Goal: Transaction & Acquisition: Purchase product/service

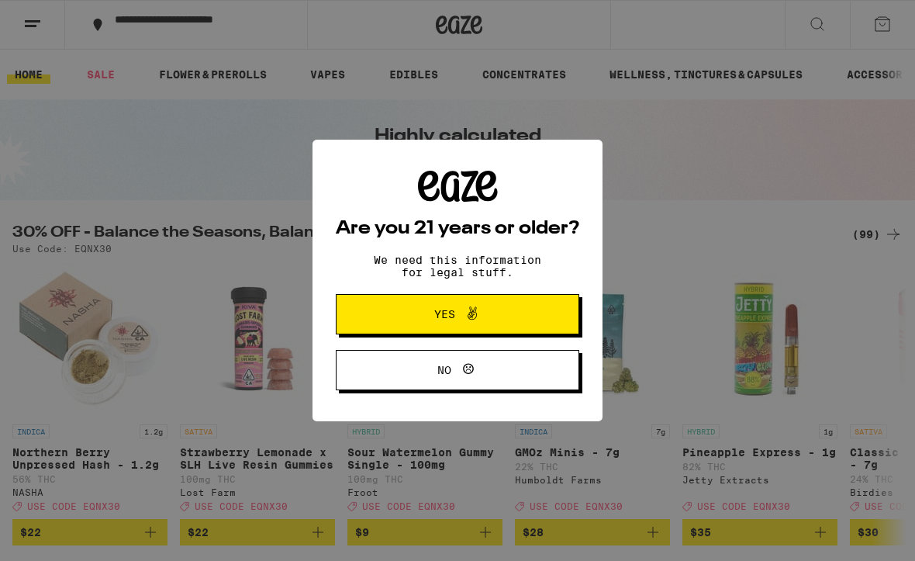
click at [493, 315] on span "Yes" at bounding box center [458, 314] width 118 height 20
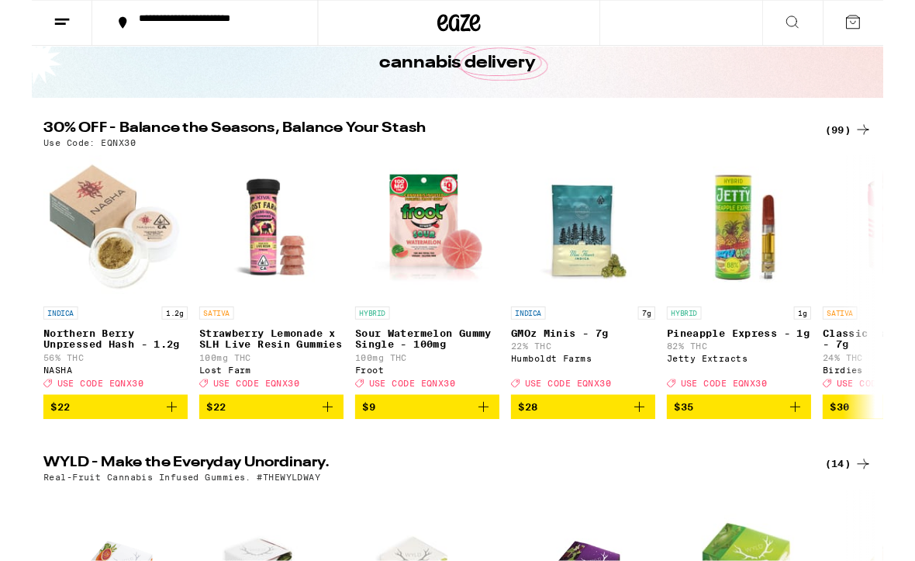
scroll to position [98, 0]
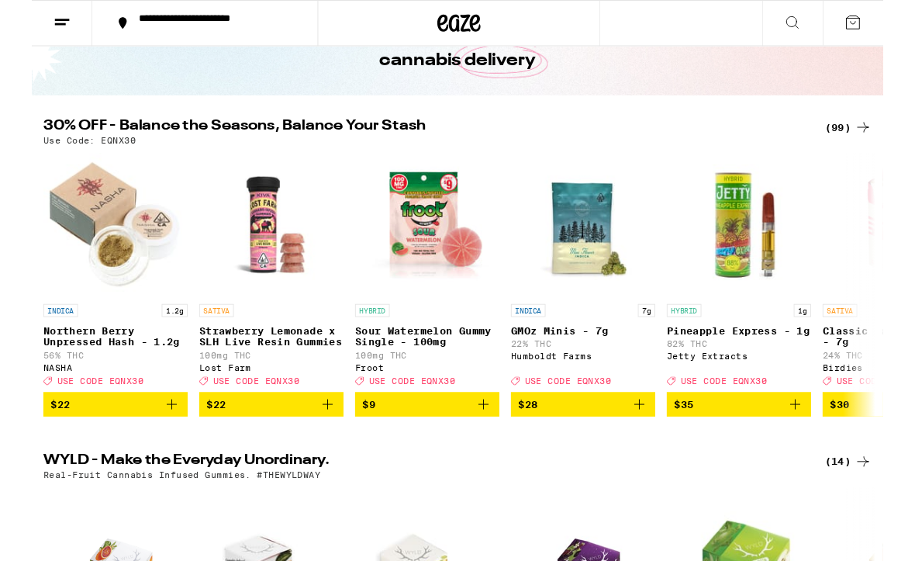
click at [285, 441] on span "$22" at bounding box center [258, 434] width 140 height 19
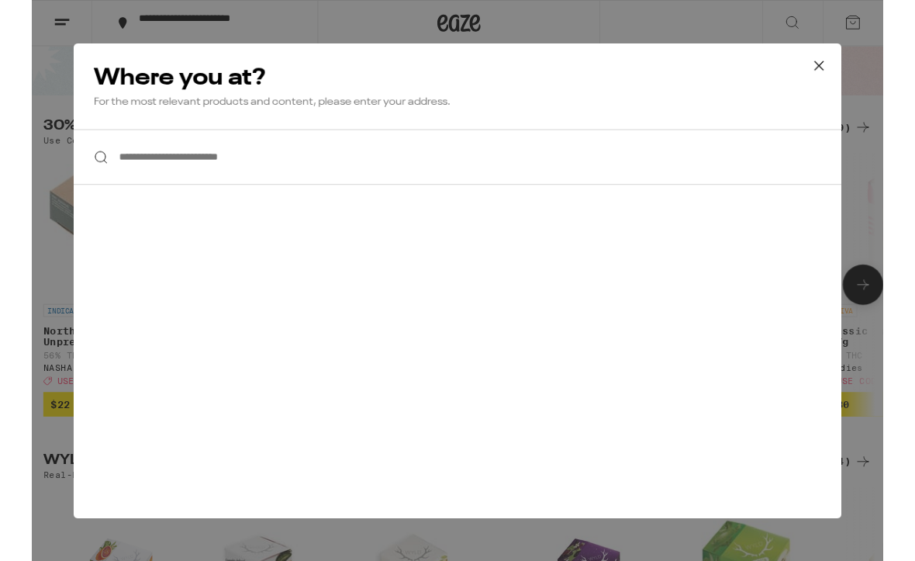
click at [348, 183] on input "**********" at bounding box center [457, 169] width 825 height 60
type input "**********"
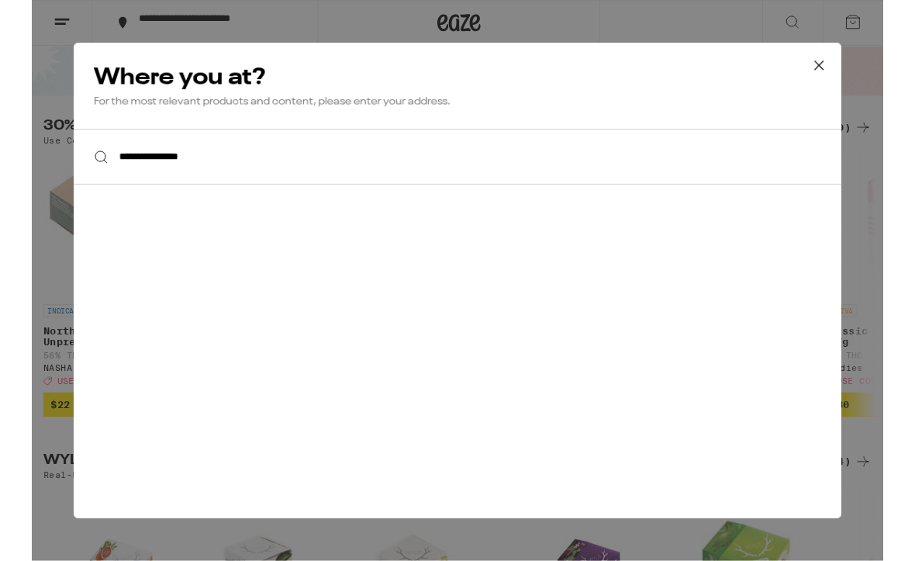
click at [553, 187] on input "**********" at bounding box center [457, 169] width 825 height 60
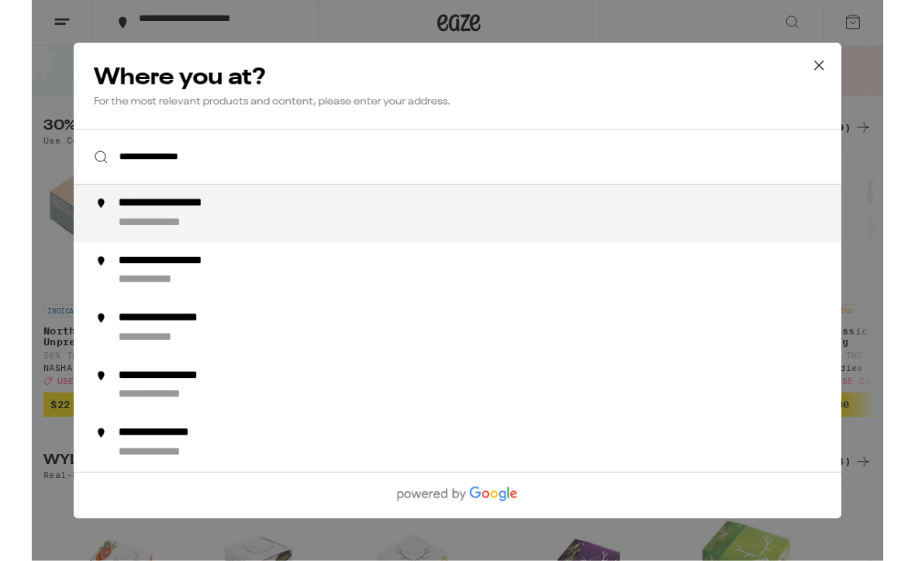
click at [423, 243] on div "**********" at bounding box center [488, 229] width 791 height 37
type input "**********"
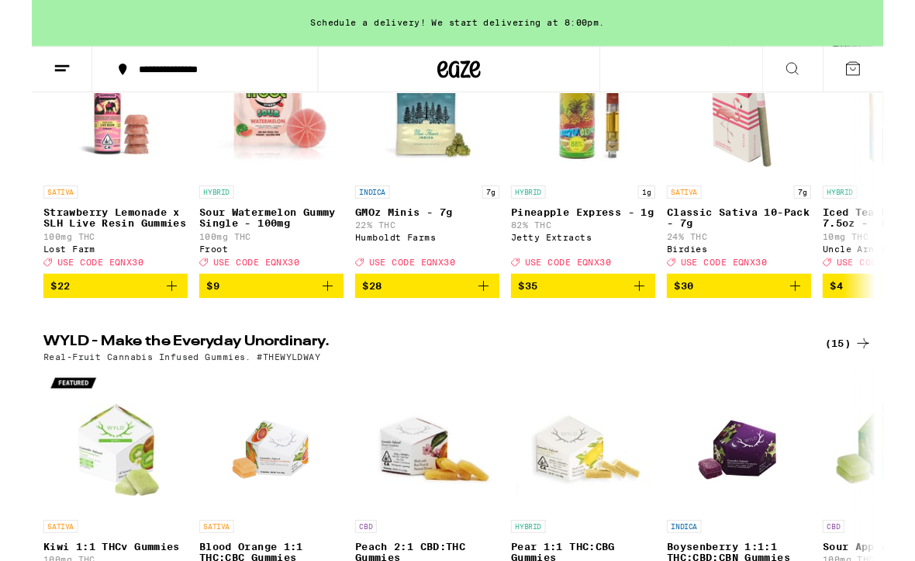
scroll to position [291, 0]
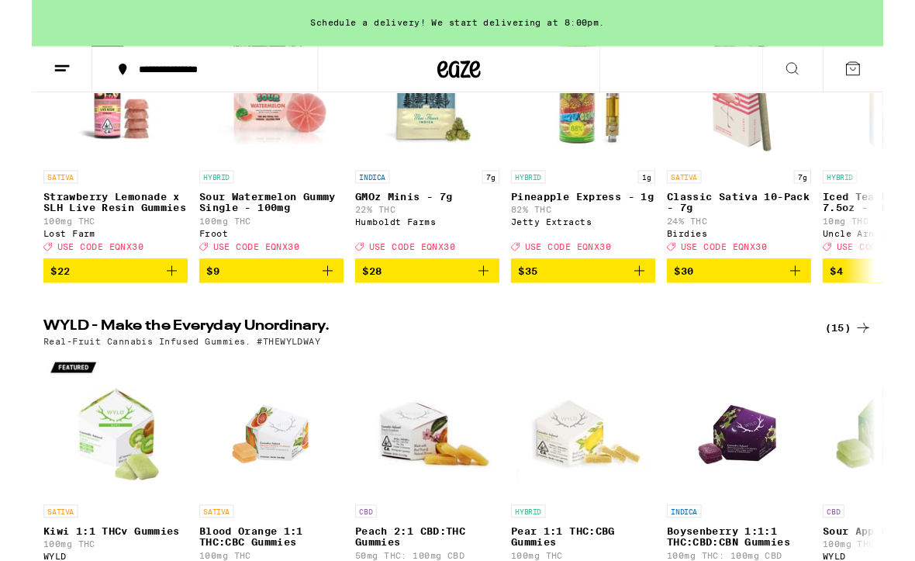
click at [133, 300] on span "$22" at bounding box center [90, 290] width 140 height 19
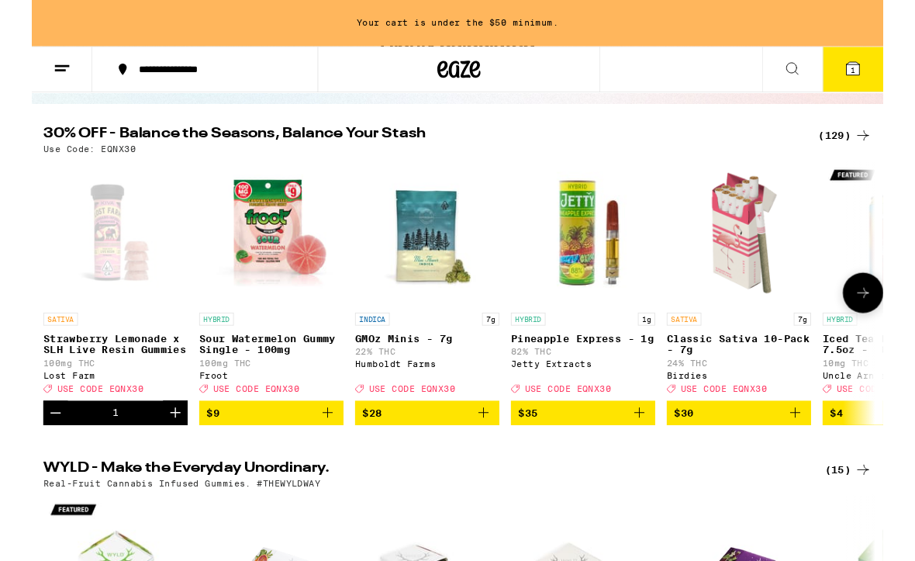
scroll to position [137, 0]
click at [889, 324] on icon at bounding box center [893, 315] width 19 height 19
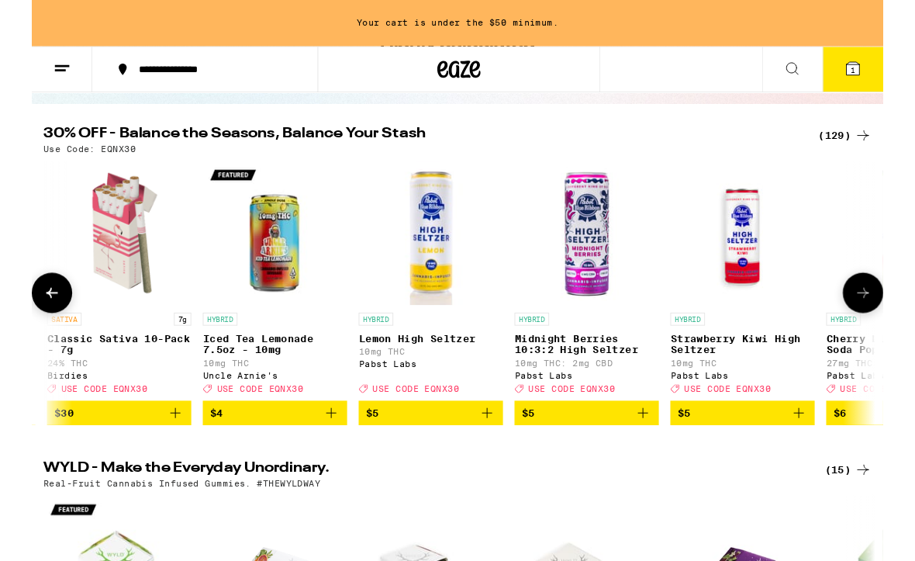
scroll to position [0, 721]
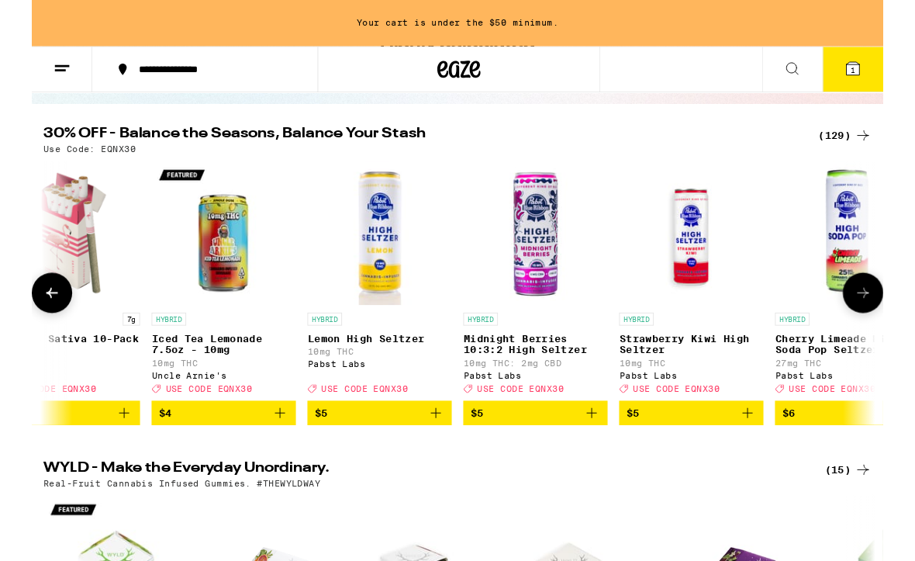
click at [890, 315] on icon at bounding box center [893, 315] width 19 height 19
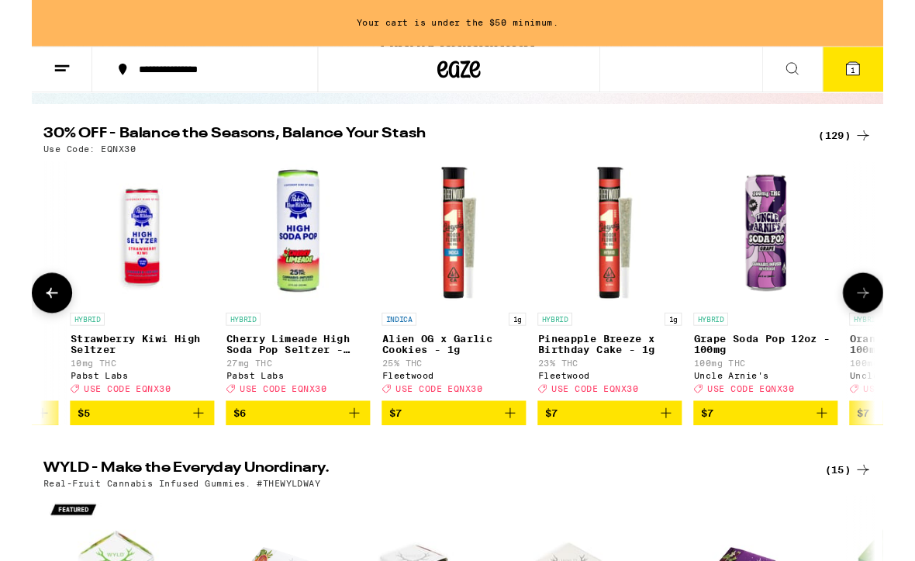
scroll to position [0, 1442]
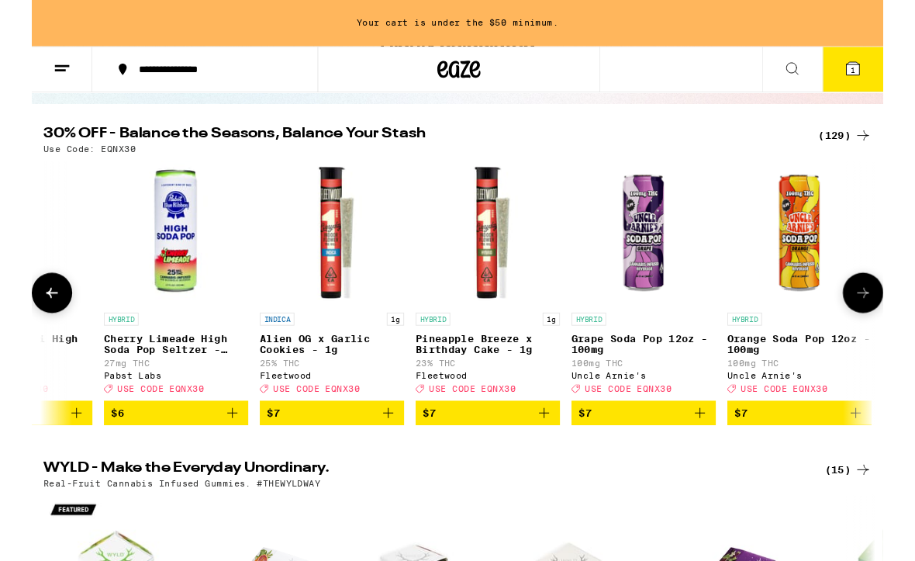
click at [887, 322] on icon at bounding box center [893, 315] width 19 height 19
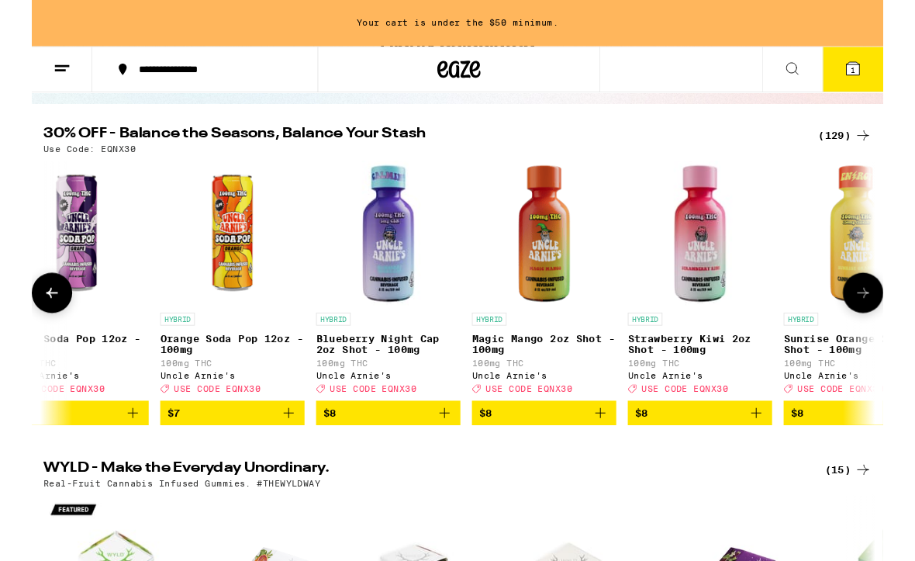
scroll to position [0, 2163]
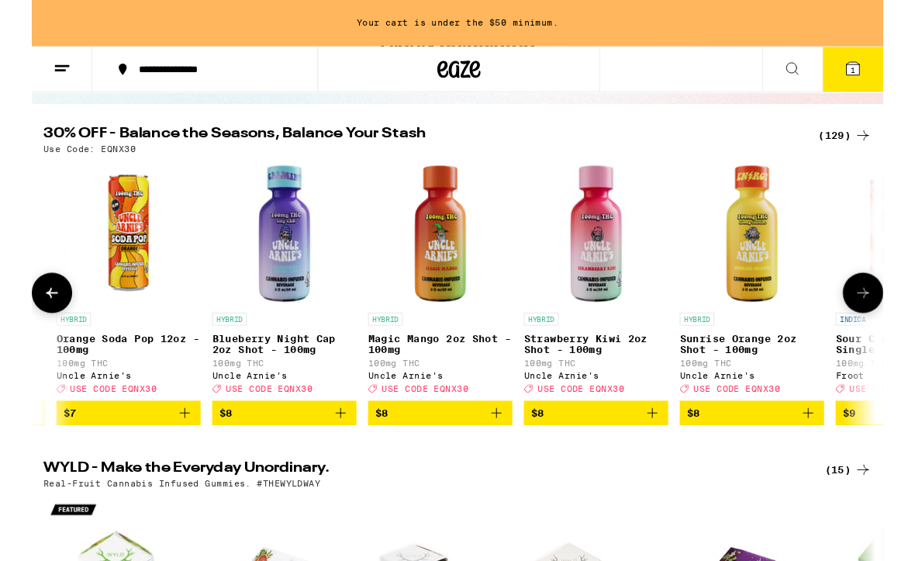
click at [882, 323] on button at bounding box center [893, 314] width 43 height 43
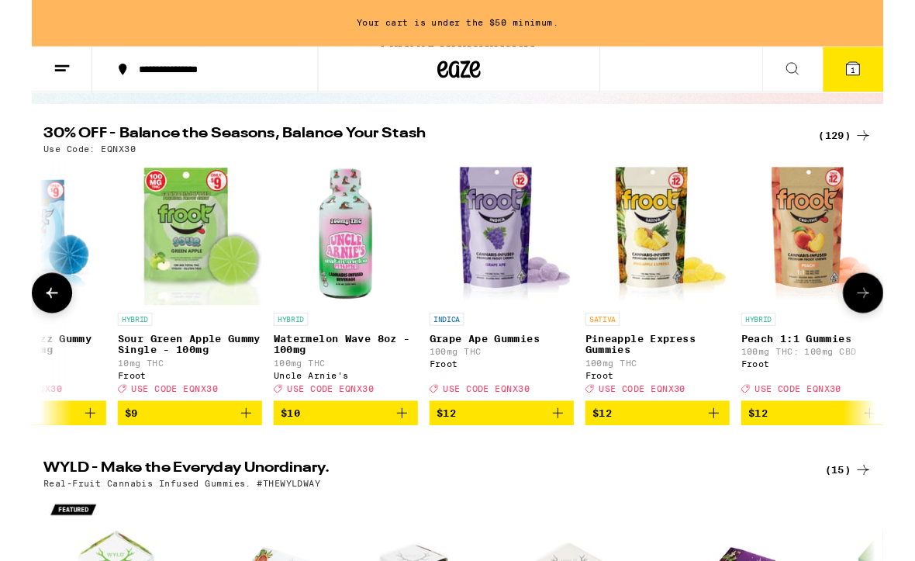
scroll to position [0, 3607]
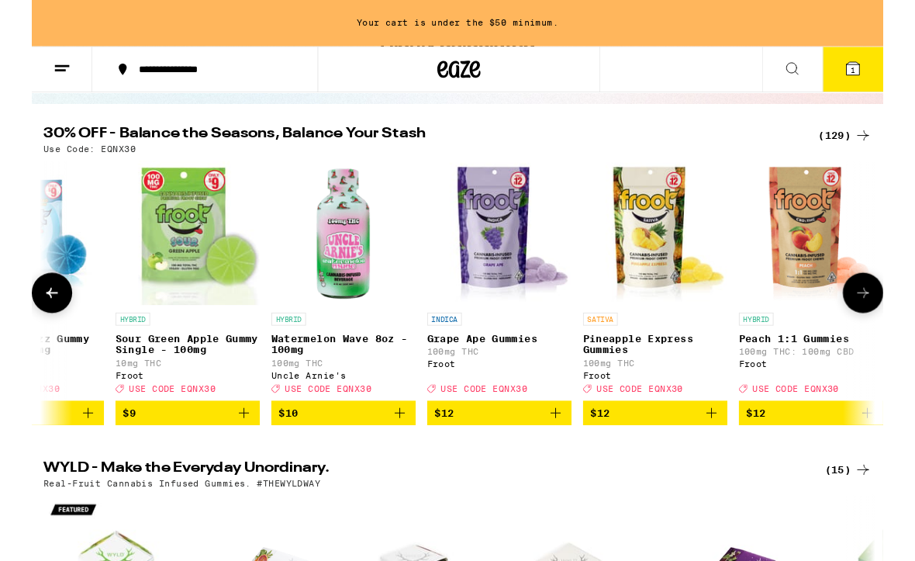
click at [561, 453] on icon "Add to bag" at bounding box center [563, 443] width 19 height 19
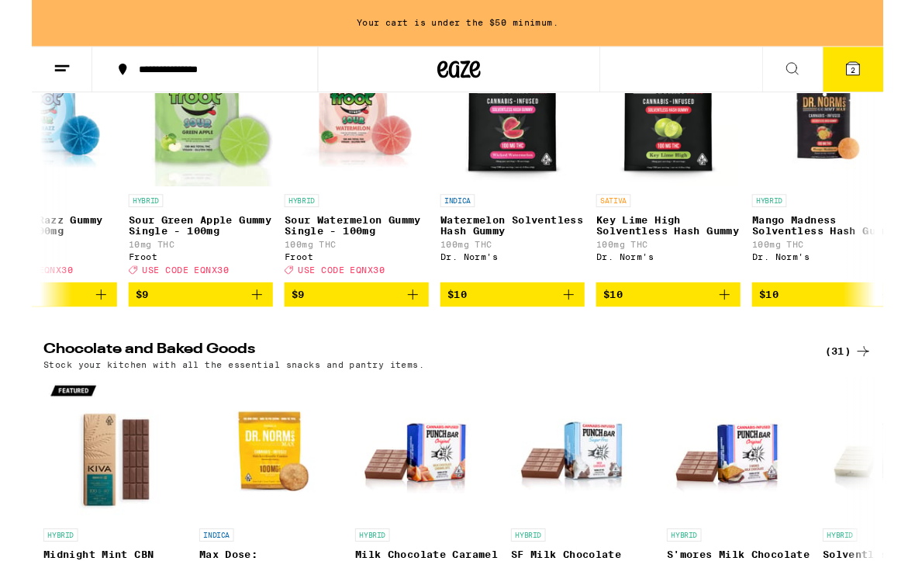
scroll to position [0, 913]
click at [527, 201] on img "Open page for Watermelon Solventless Hash Gummy from Dr. Norm's" at bounding box center [516, 123] width 150 height 155
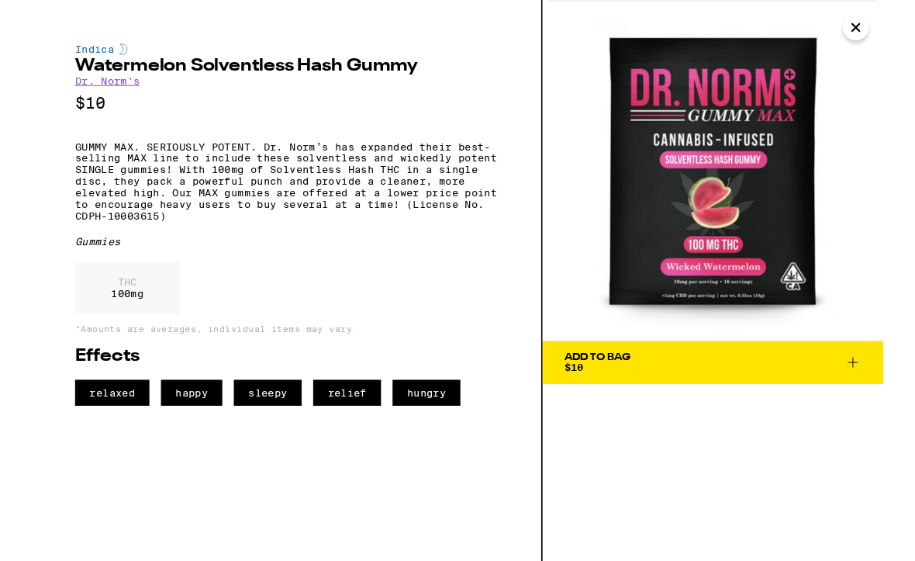
click at [687, 395] on span "Add To Bag $10" at bounding box center [731, 389] width 319 height 22
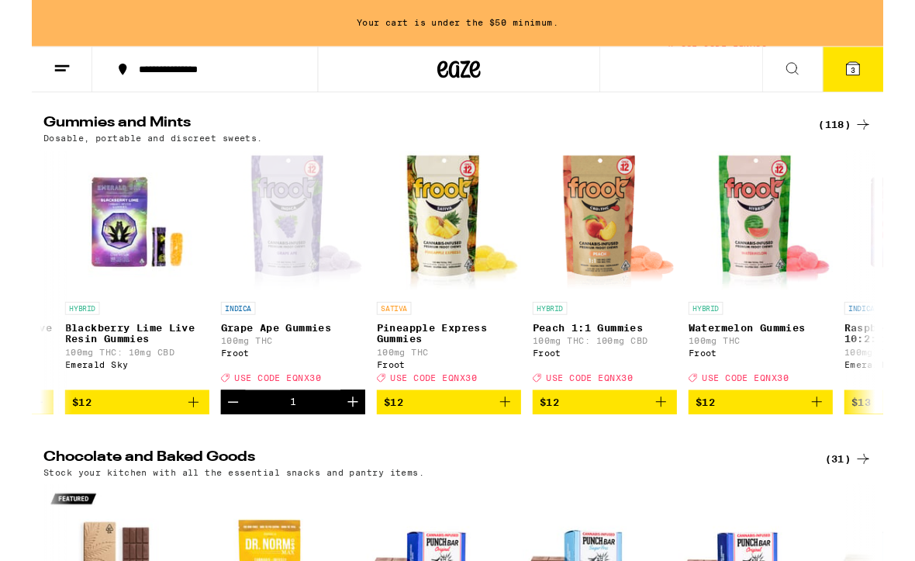
scroll to position [0, 2657]
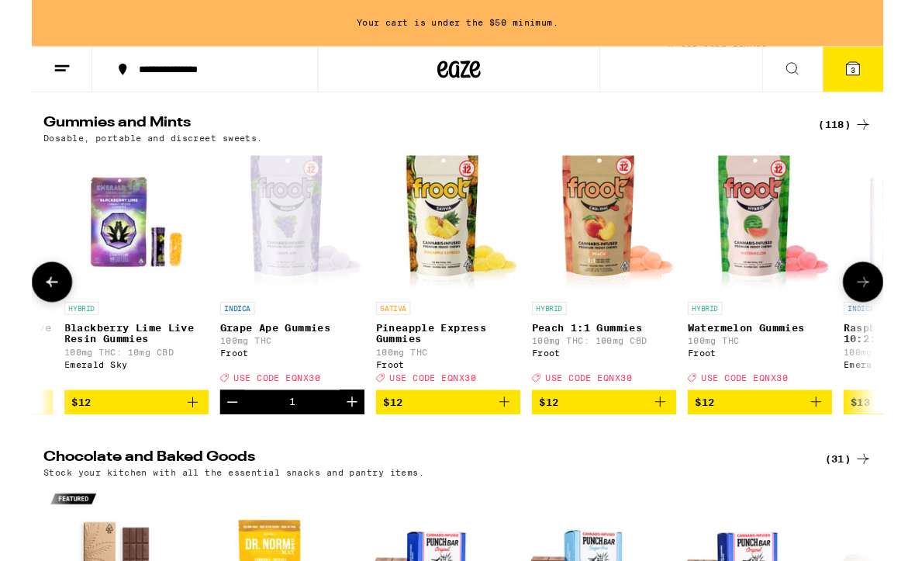
click at [239, 338] on p "INDICA" at bounding box center [220, 331] width 37 height 14
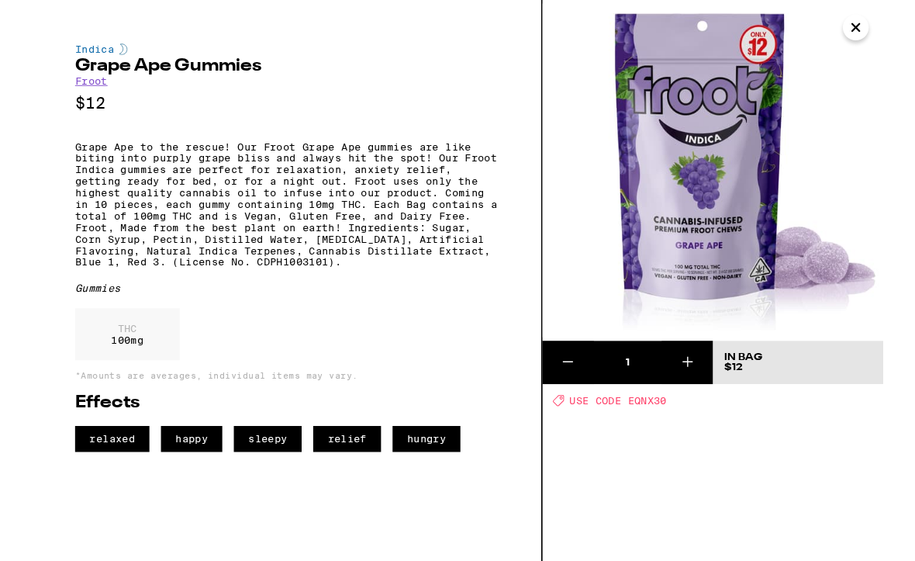
click at [879, 33] on icon "Close" at bounding box center [885, 29] width 19 height 23
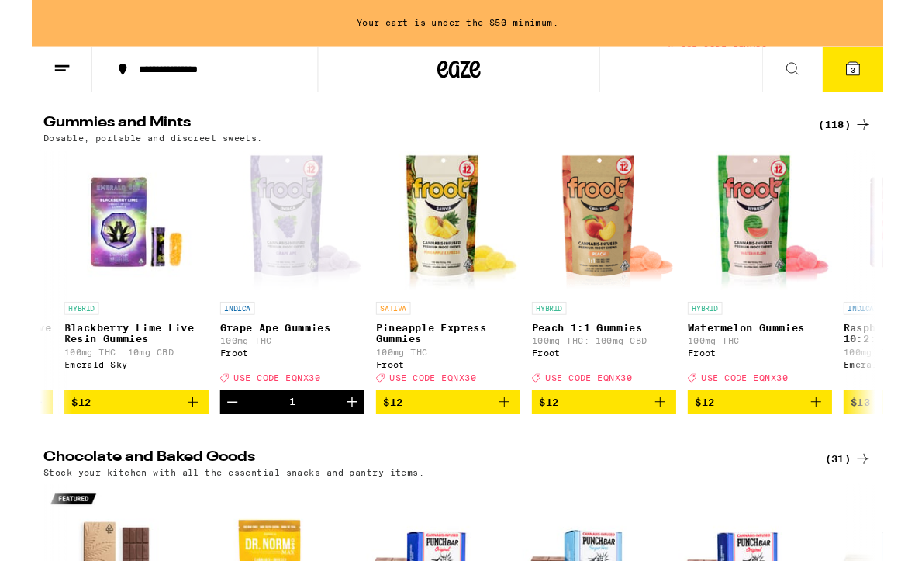
click at [873, 76] on icon at bounding box center [882, 73] width 19 height 19
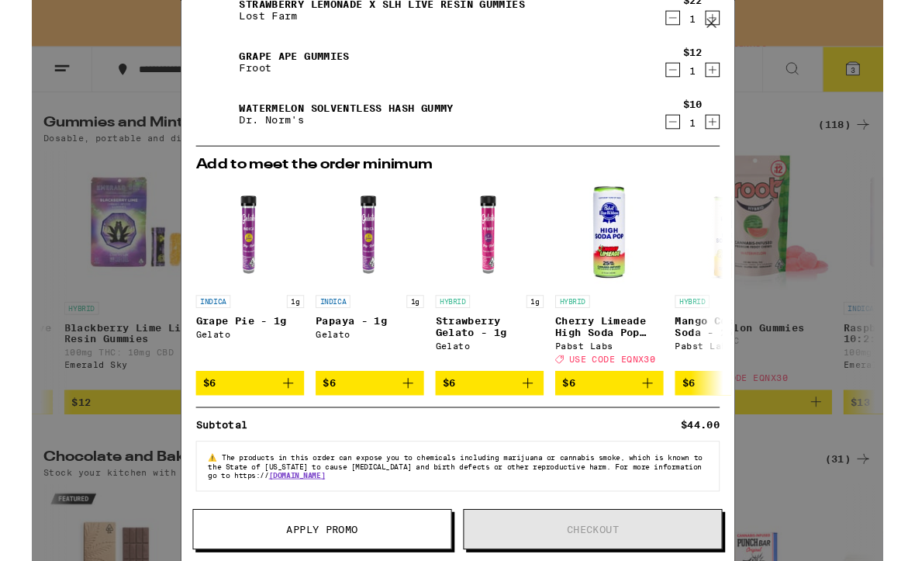
scroll to position [120, 0]
click at [383, 560] on span "Apply Promo" at bounding box center [312, 568] width 277 height 11
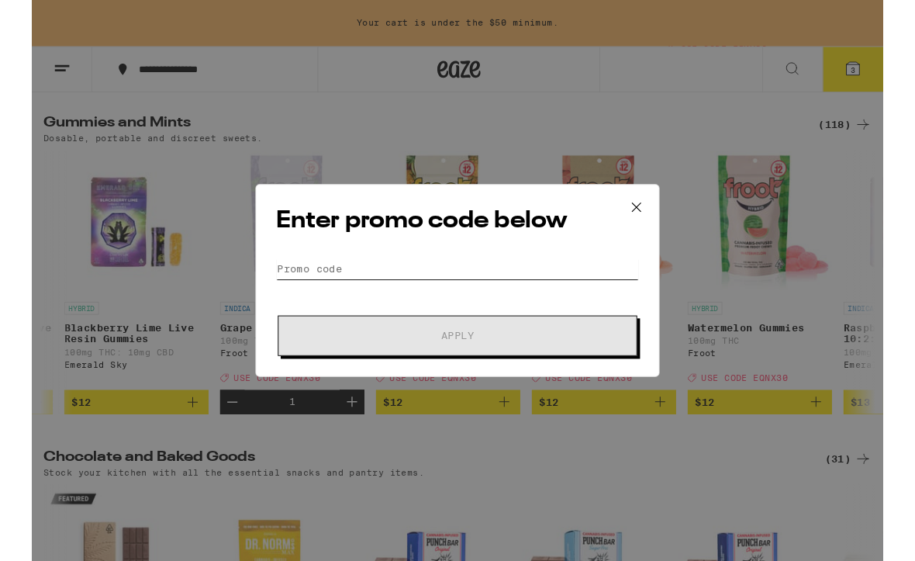
click at [461, 284] on input "Promo Code" at bounding box center [457, 288] width 389 height 23
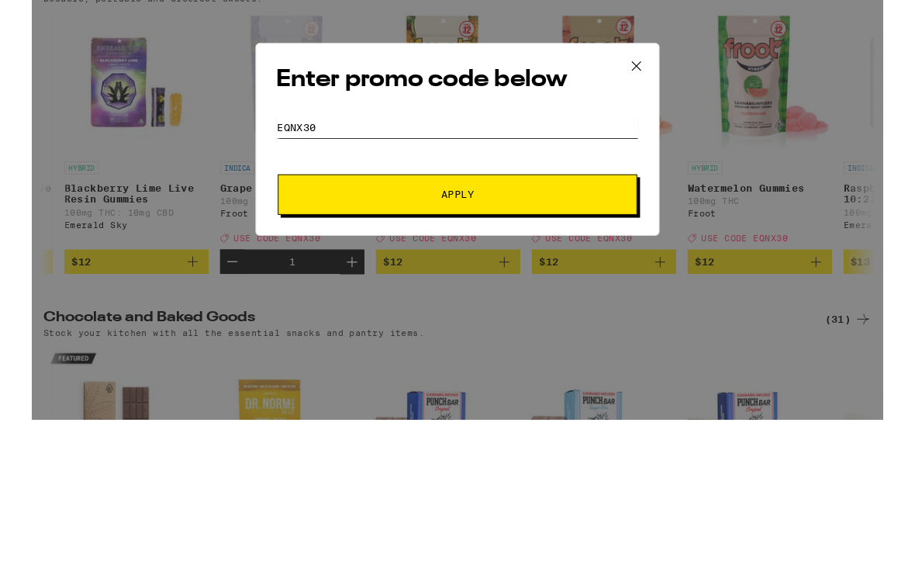
type input "EQNX30"
click at [544, 355] on span "Apply" at bounding box center [457, 360] width 279 height 11
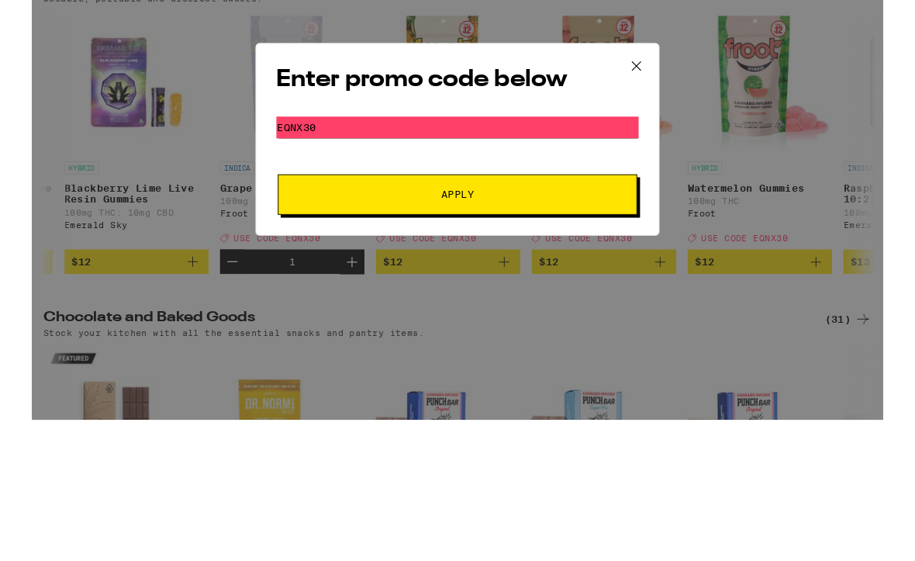
scroll to position [4977, 0]
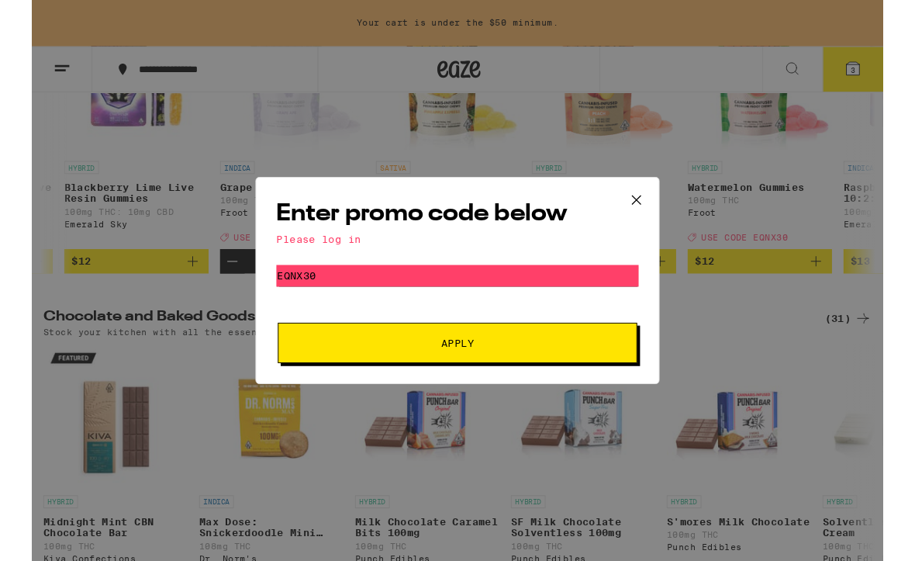
click at [513, 379] on button "Apply" at bounding box center [457, 368] width 386 height 43
click at [656, 212] on icon at bounding box center [649, 214] width 23 height 23
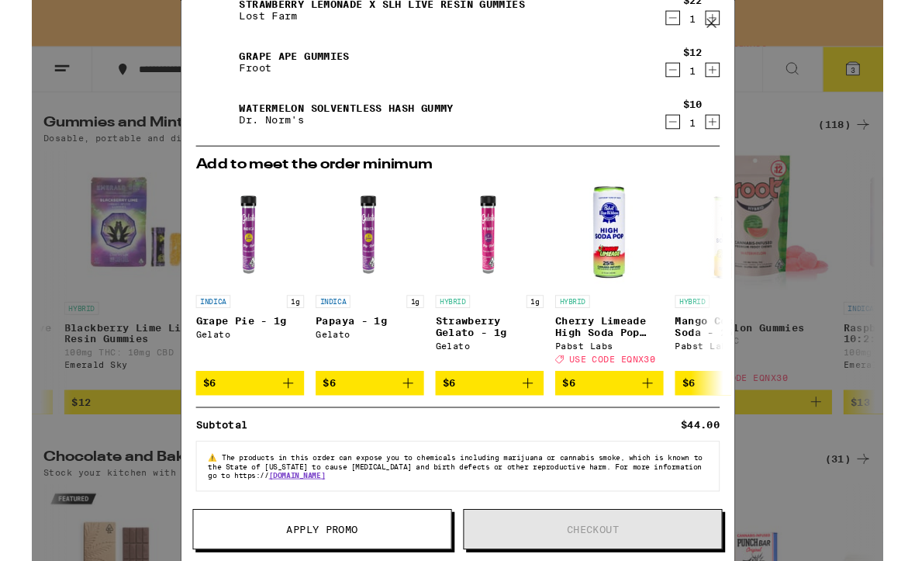
scroll to position [131, 0]
click at [775, 47] on div "Your Cart Your cart is under the $50 minimum. Strawberry Lemonade x SLH Live Re…" at bounding box center [457, 301] width 915 height 602
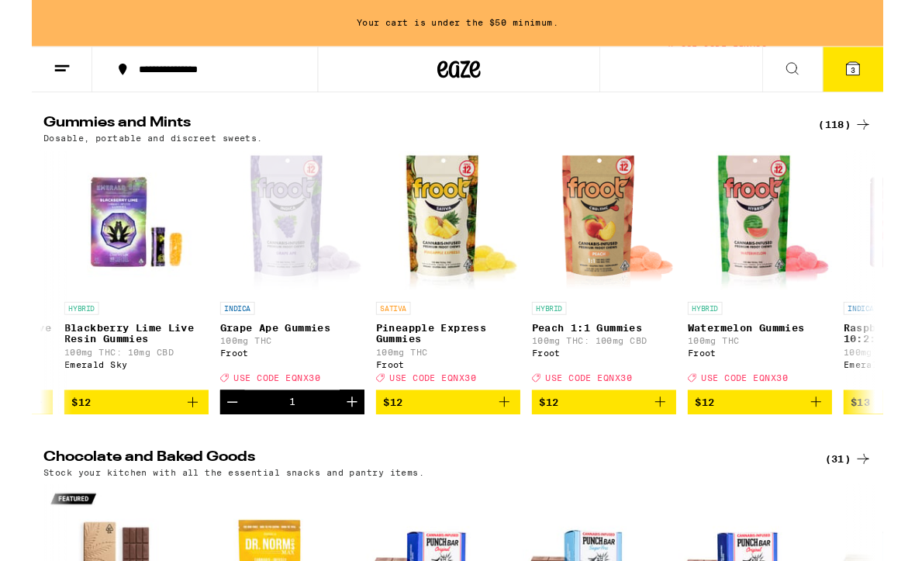
scroll to position [-29, 0]
click at [886, 77] on icon at bounding box center [882, 74] width 14 height 14
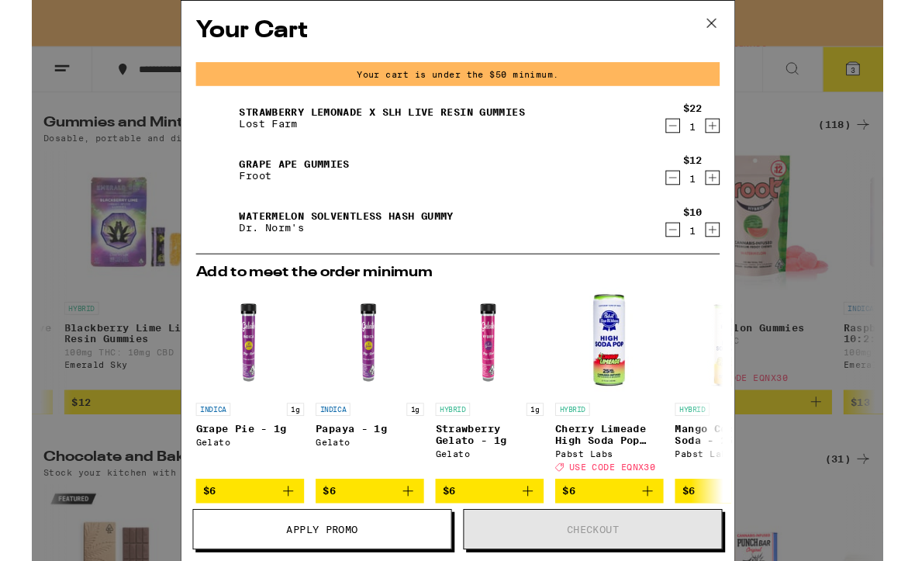
click at [734, 15] on icon at bounding box center [730, 24] width 23 height 23
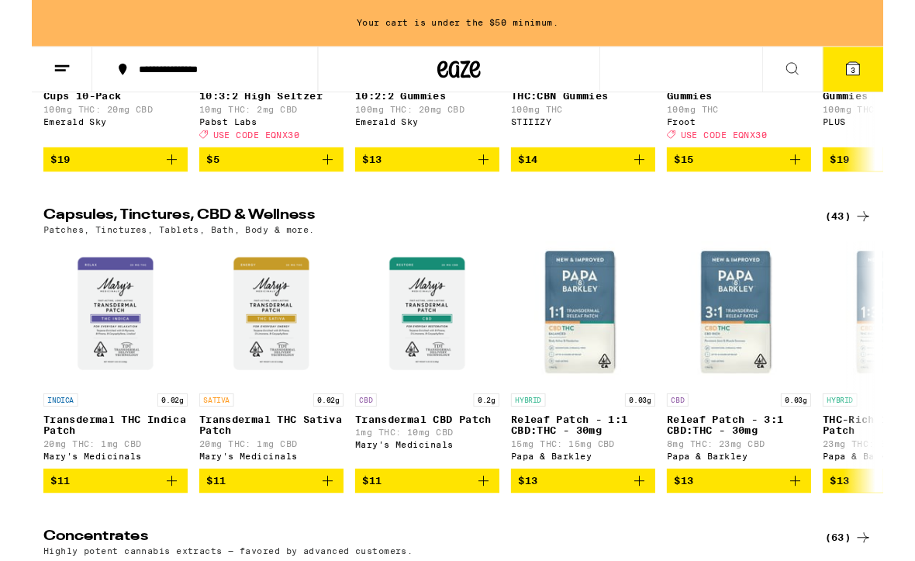
scroll to position [6166, 0]
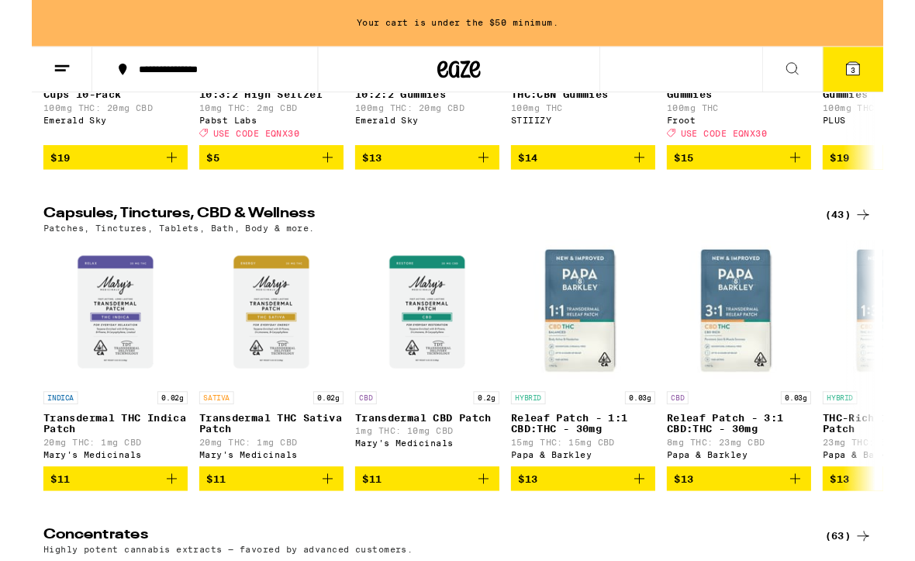
click at [814, 178] on icon "Add to bag" at bounding box center [820, 169] width 19 height 19
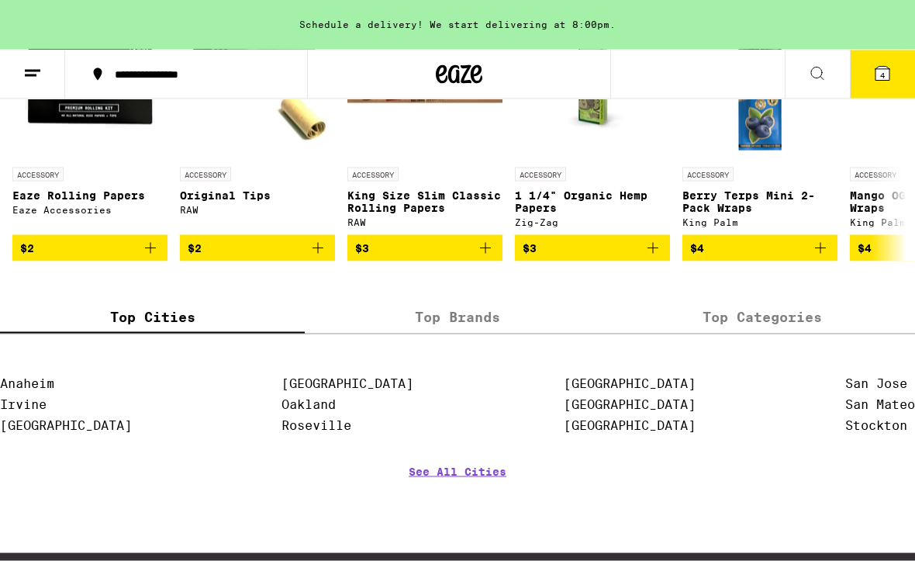
scroll to position [7084, 0]
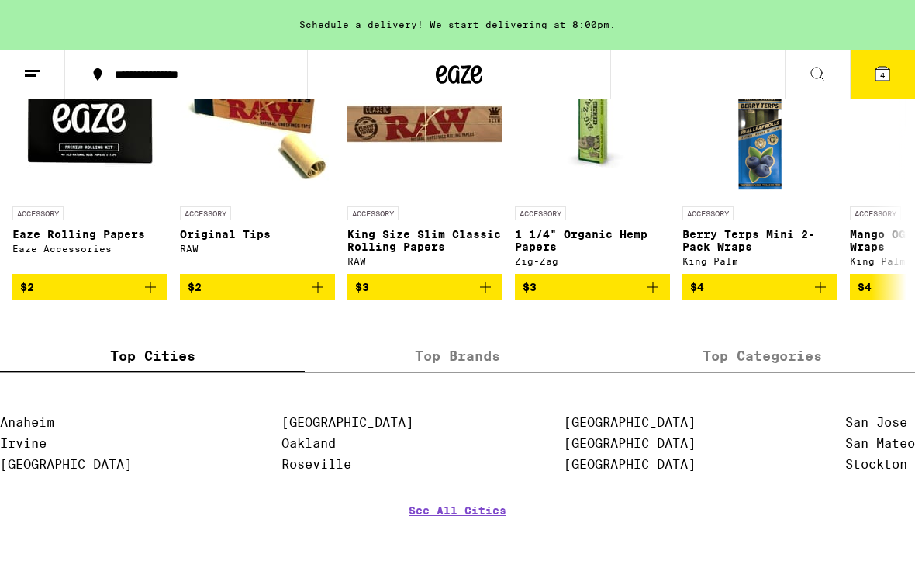
click at [875, 74] on icon at bounding box center [882, 73] width 19 height 19
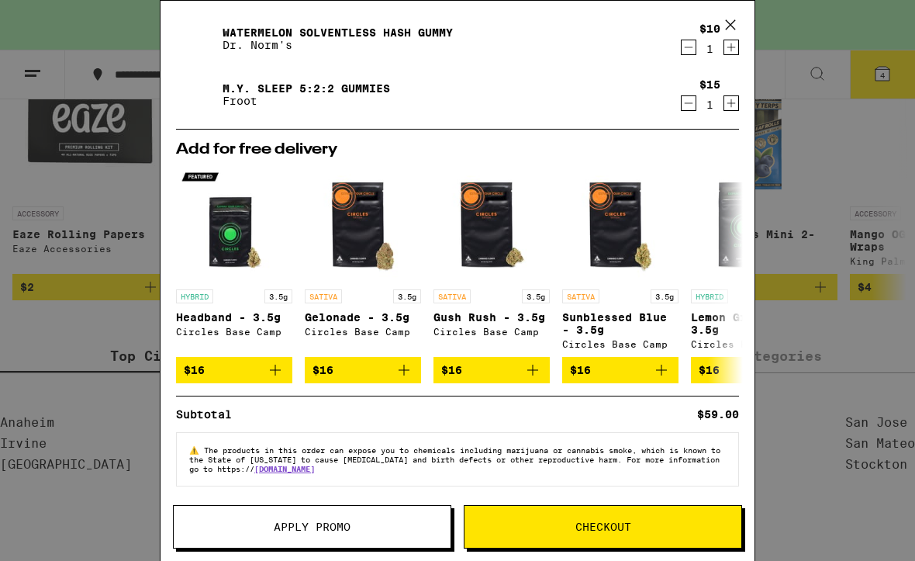
scroll to position [212, 0]
click at [643, 525] on span "Checkout" at bounding box center [602, 526] width 277 height 11
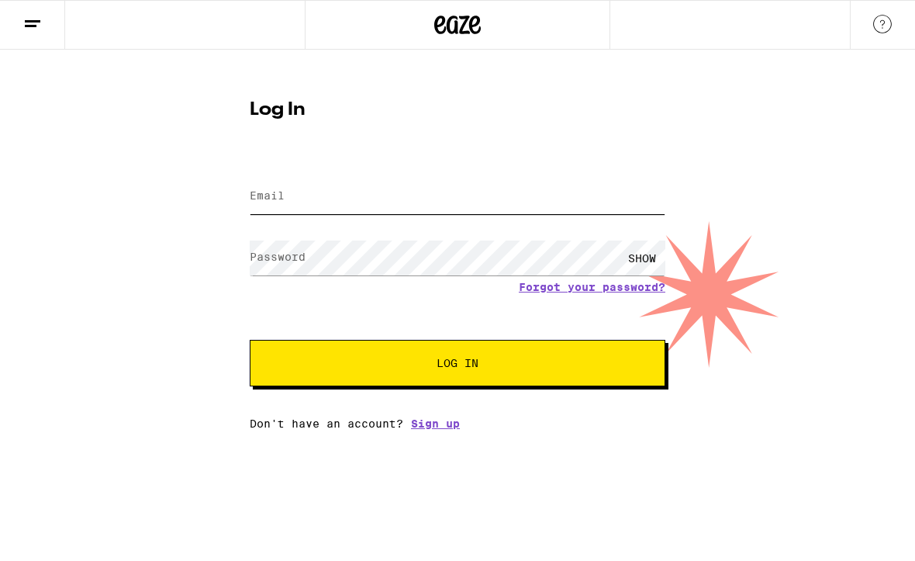
click at [430, 199] on input "Email" at bounding box center [458, 196] width 416 height 35
type input "[EMAIL_ADDRESS][DOMAIN_NAME]"
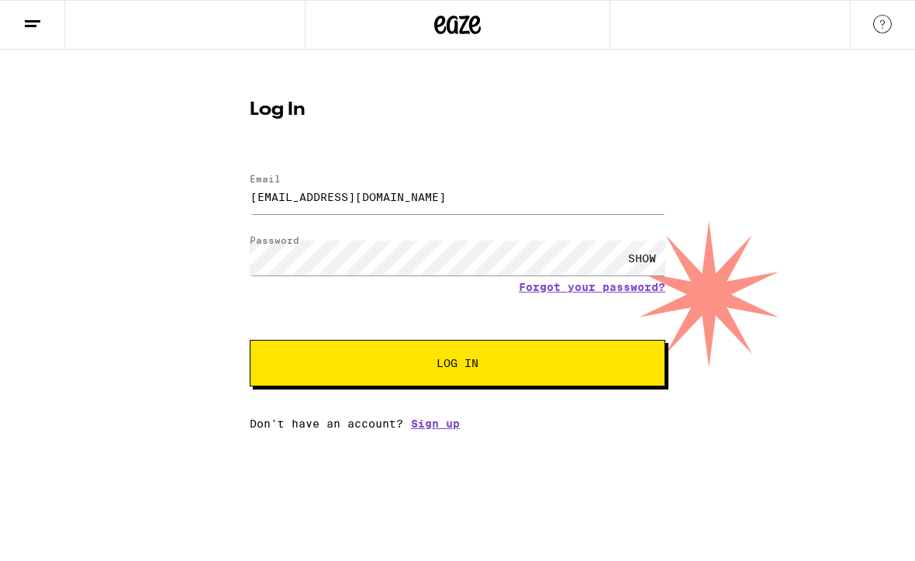
click at [457, 365] on button "Log In" at bounding box center [458, 363] width 416 height 47
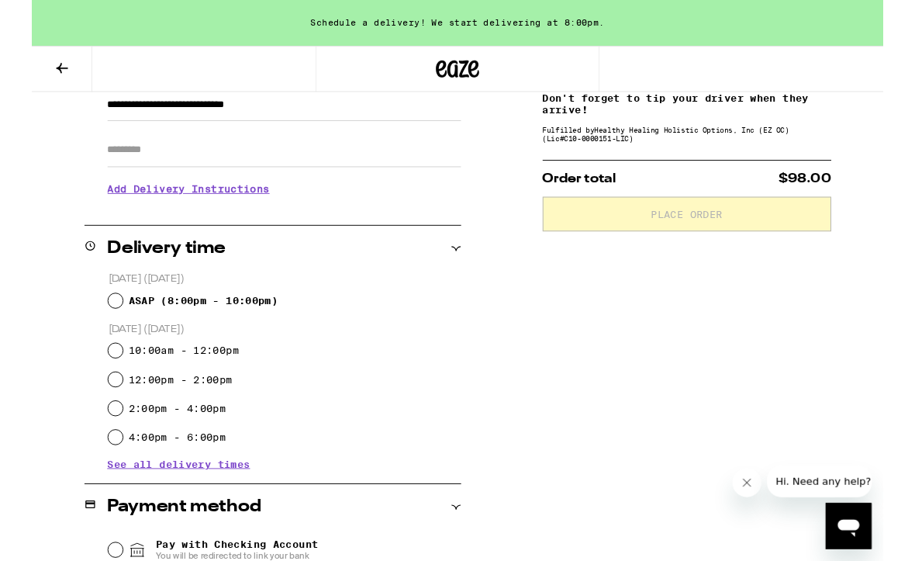
scroll to position [262, 0]
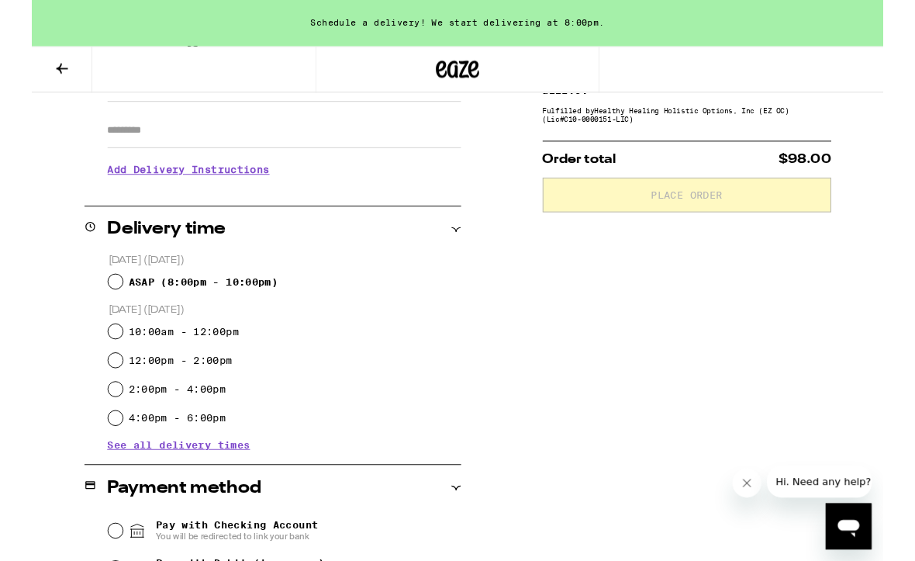
click at [95, 298] on input "ASAP ( 8:00pm - 10:00pm )" at bounding box center [90, 303] width 16 height 16
radio input "true"
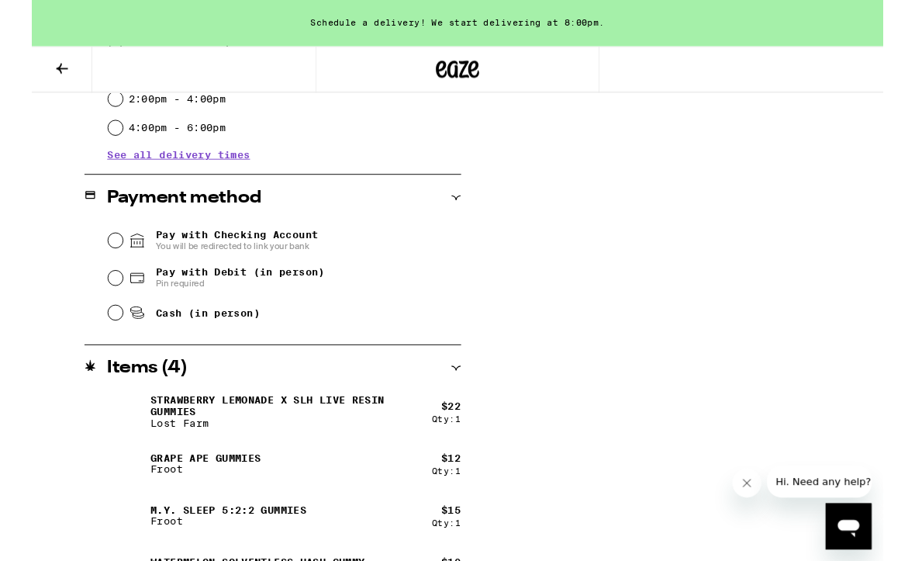
scroll to position [574, 0]
click at [88, 264] on input "Pay with Checking Account You will be redirected to link your bank" at bounding box center [90, 258] width 16 height 16
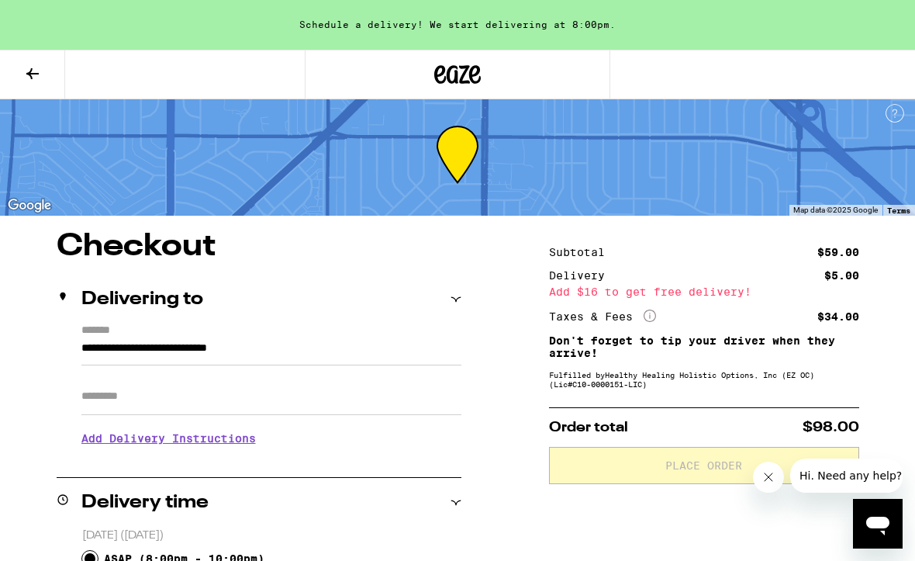
scroll to position [0, 0]
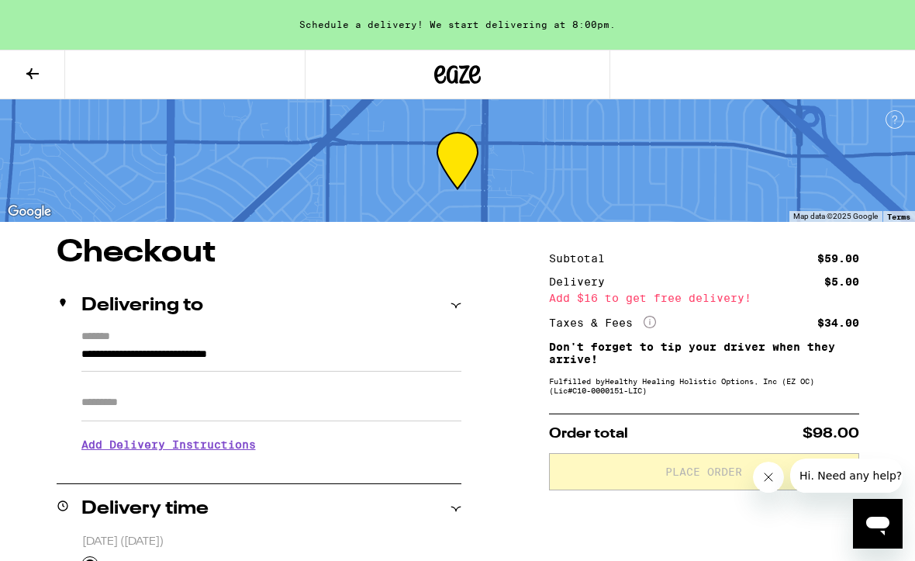
click at [33, 83] on button at bounding box center [32, 74] width 65 height 49
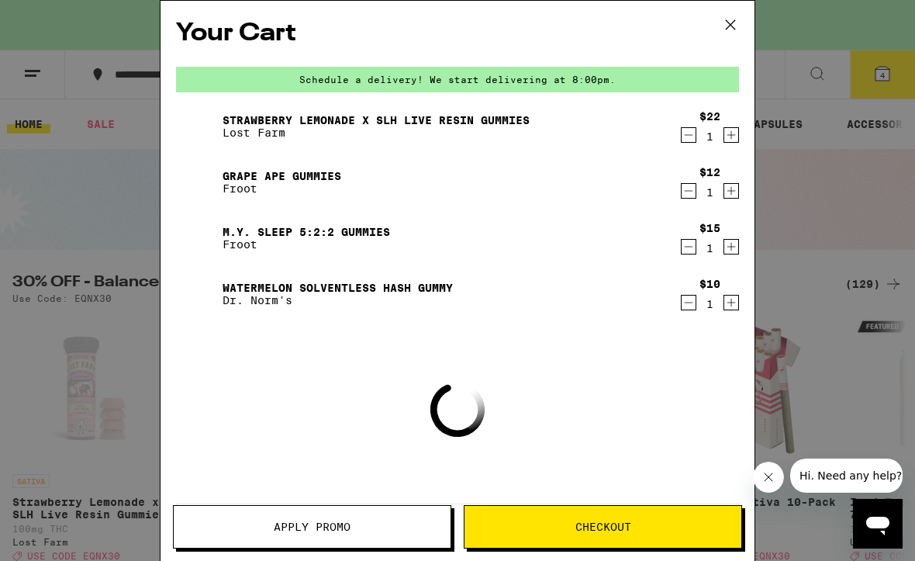
click at [627, 518] on button "Checkout" at bounding box center [603, 526] width 278 height 43
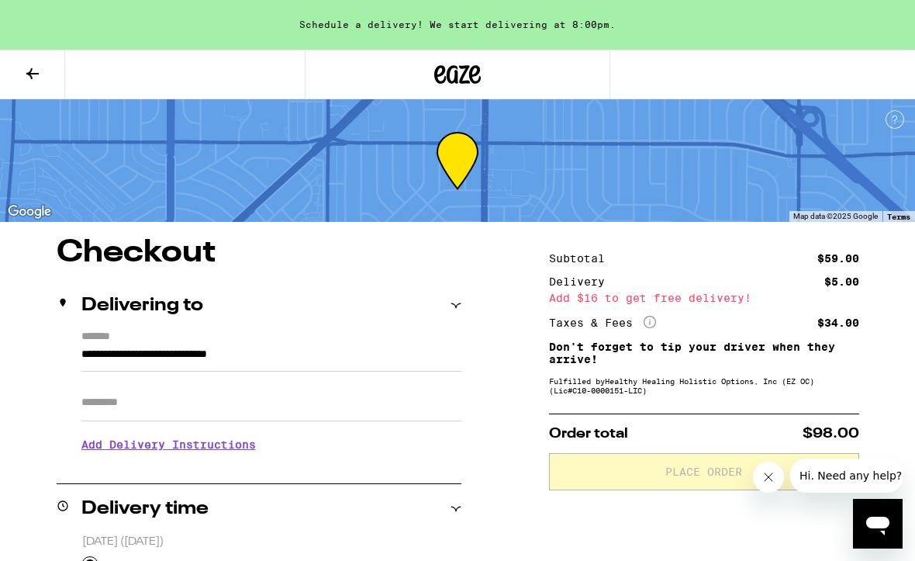
click at [27, 74] on icon at bounding box center [32, 73] width 12 height 11
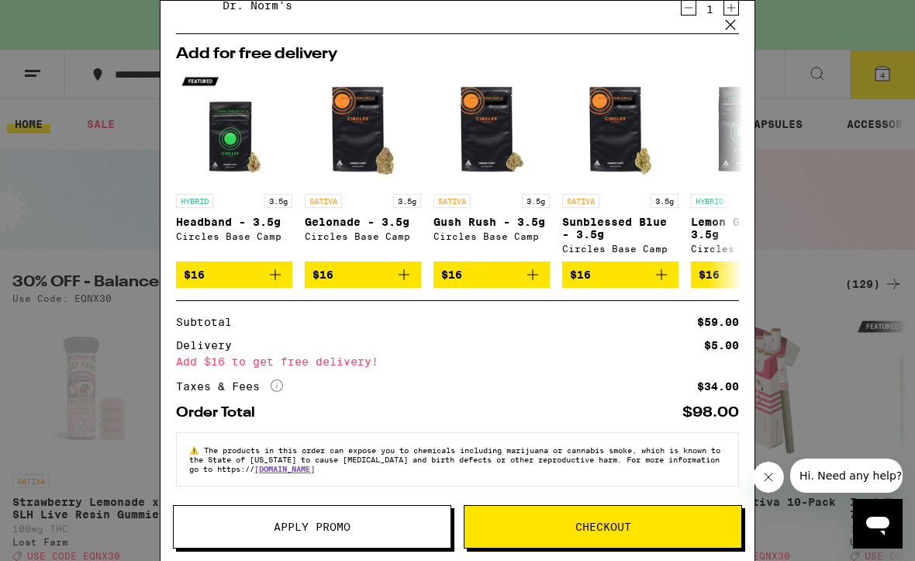
scroll to position [311, 0]
click at [730, 26] on icon at bounding box center [730, 24] width 9 height 9
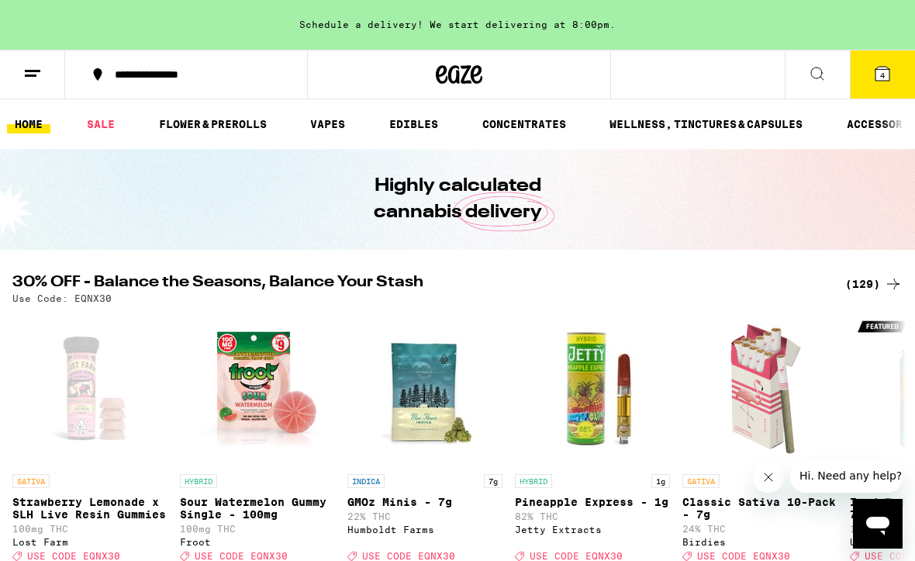
click at [882, 80] on span "4" at bounding box center [882, 75] width 5 height 9
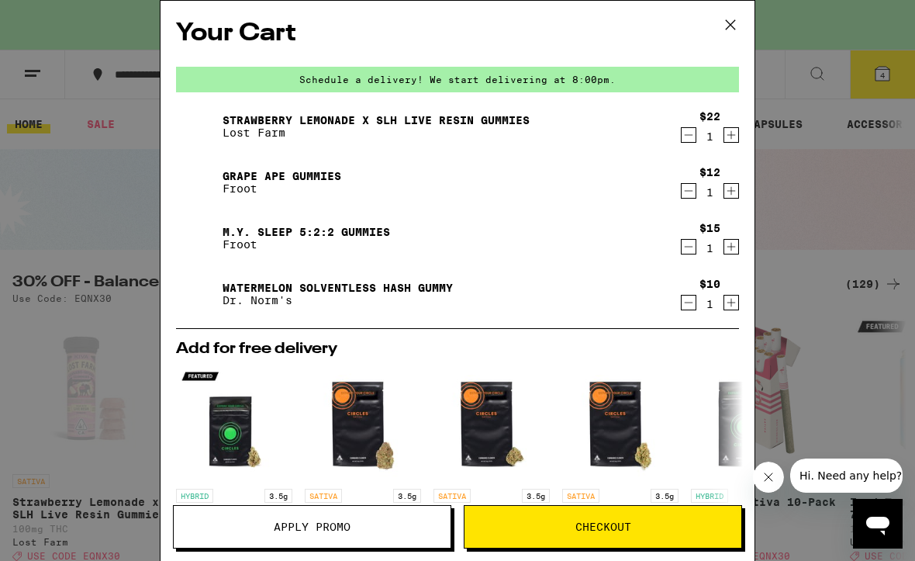
click at [359, 530] on span "Apply Promo" at bounding box center [312, 526] width 277 height 11
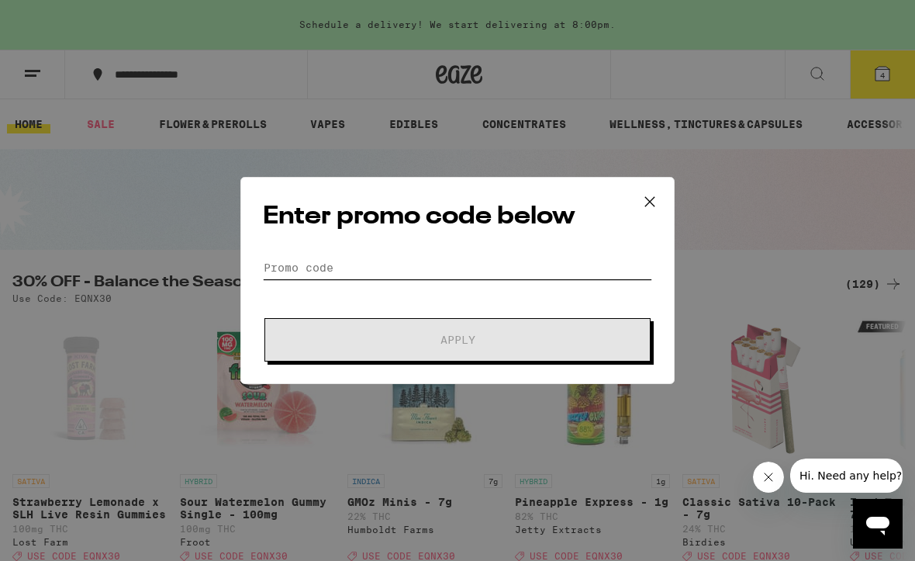
click at [431, 257] on input "Promo Code" at bounding box center [457, 267] width 389 height 23
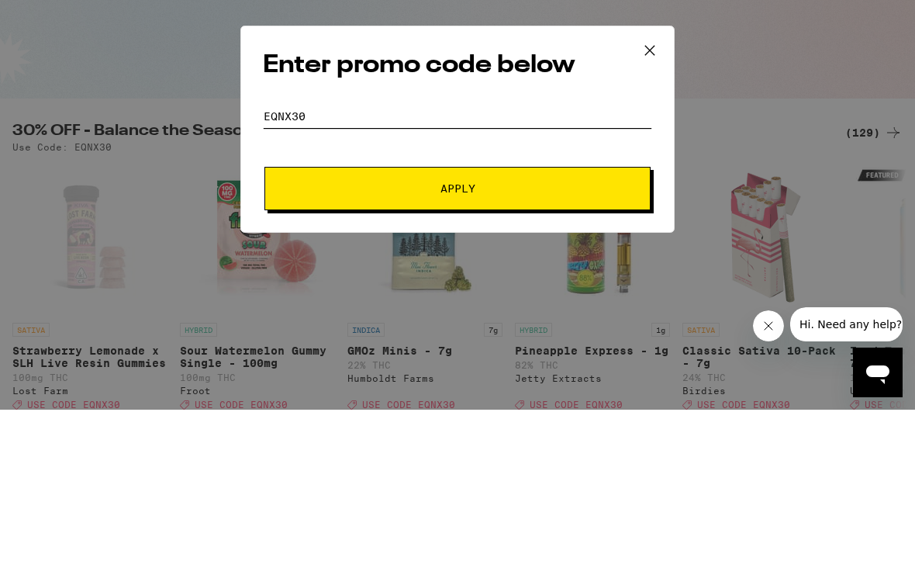
type input "EQNX30"
click at [566, 334] on span "Apply" at bounding box center [457, 339] width 279 height 11
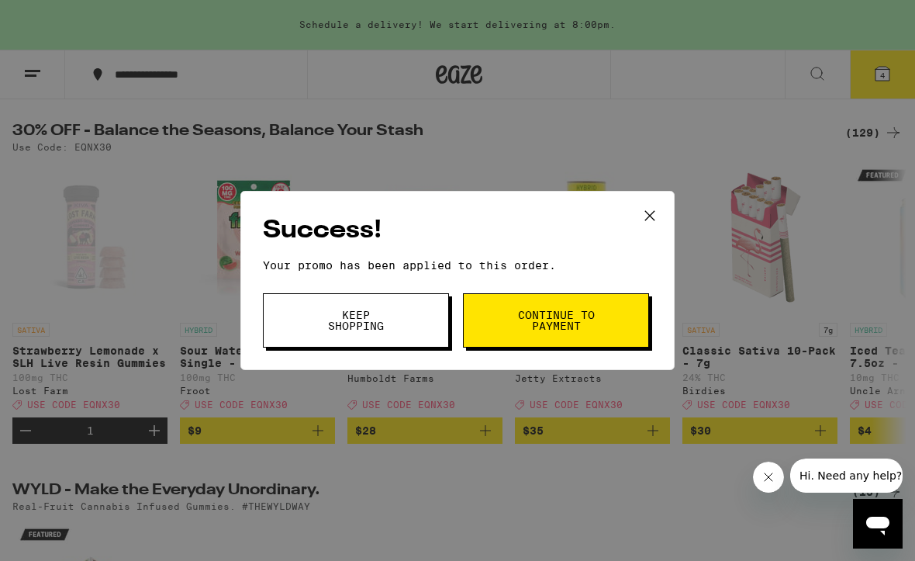
click at [592, 328] on span "Continue to payment" at bounding box center [555, 320] width 79 height 22
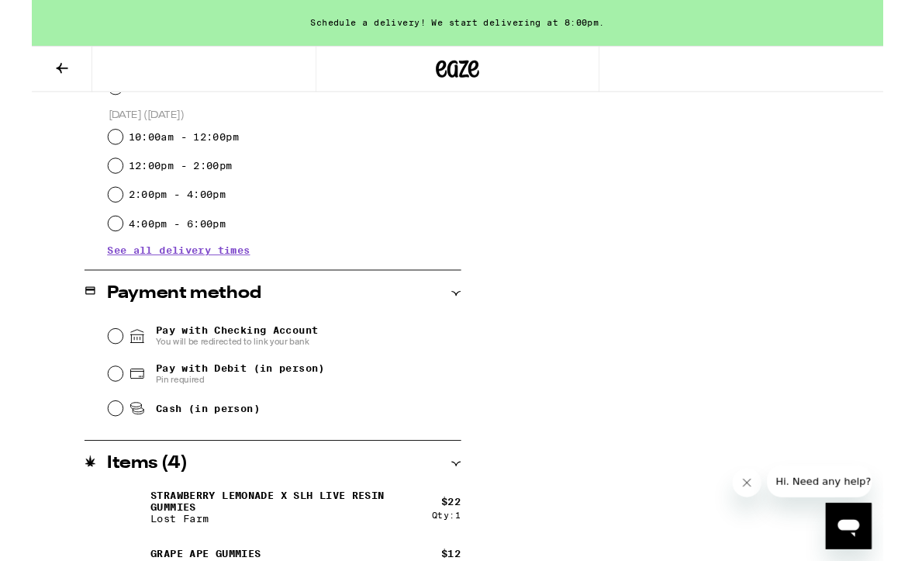
scroll to position [471, 0]
click at [201, 268] on span "See all delivery times" at bounding box center [158, 268] width 154 height 11
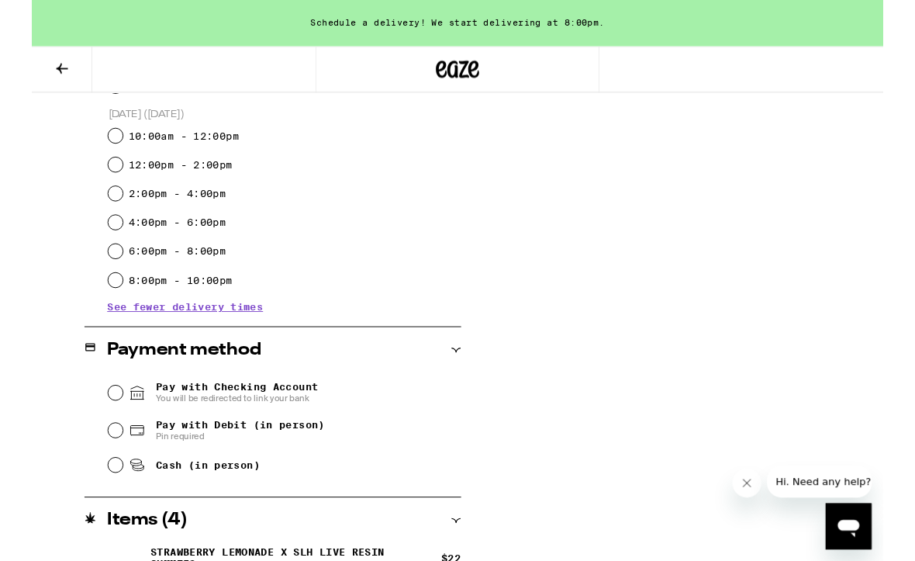
click at [200, 276] on label "6:00pm - 8:00pm" at bounding box center [156, 270] width 105 height 12
click at [98, 278] on input "6:00pm - 8:00pm" at bounding box center [90, 270] width 16 height 16
radio input "true"
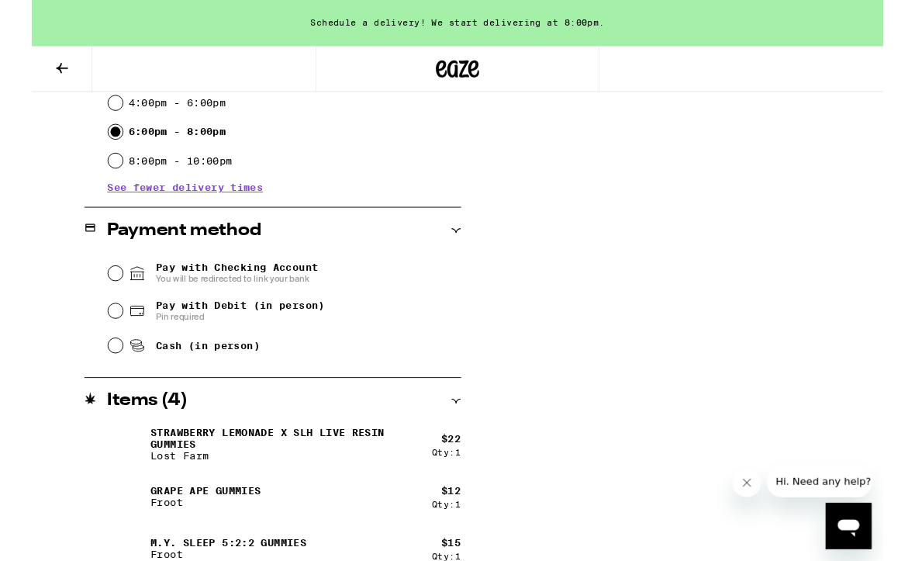
scroll to position [602, 0]
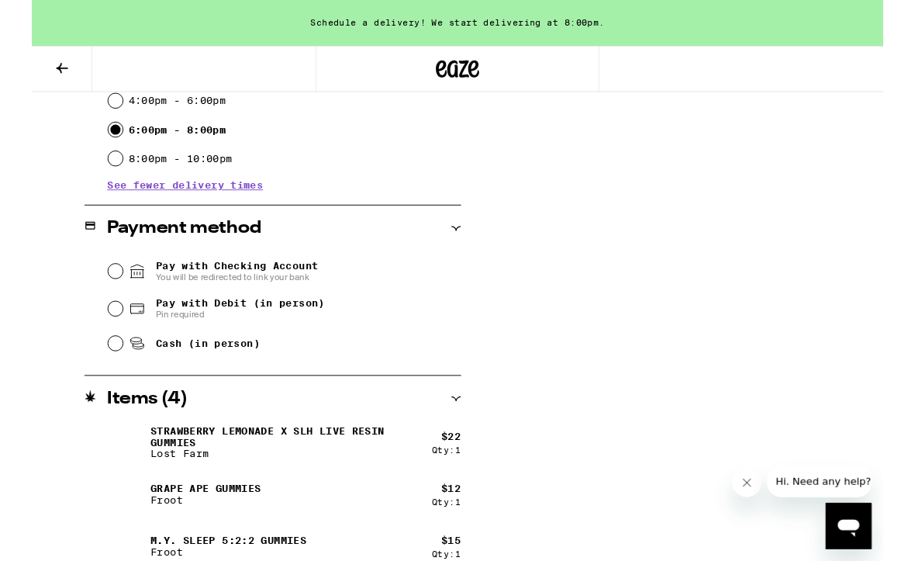
click at [95, 368] on input "Cash (in person)" at bounding box center [90, 369] width 16 height 16
radio input "true"
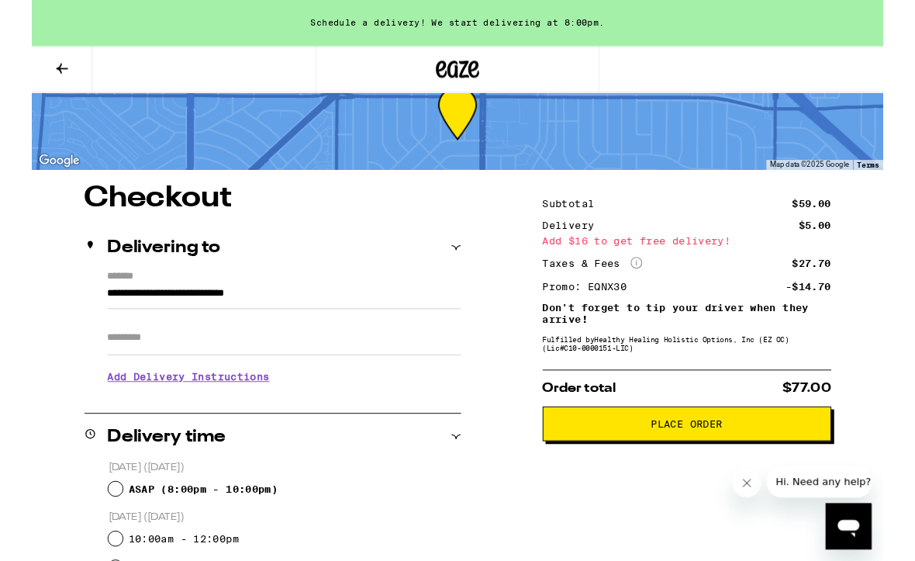
scroll to position [53, 0]
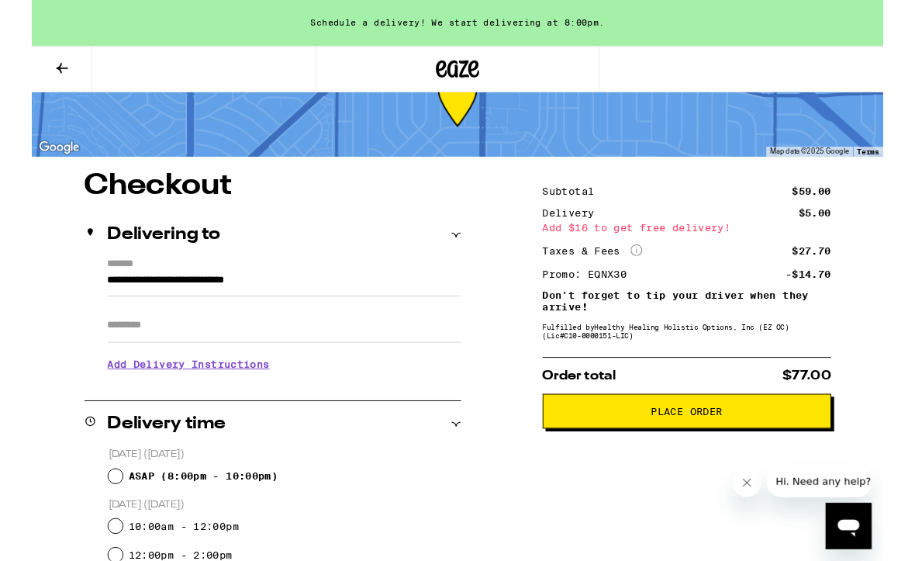
click at [585, 2] on div "Schedule a delivery! We start delivering at 8:00pm." at bounding box center [457, 25] width 915 height 50
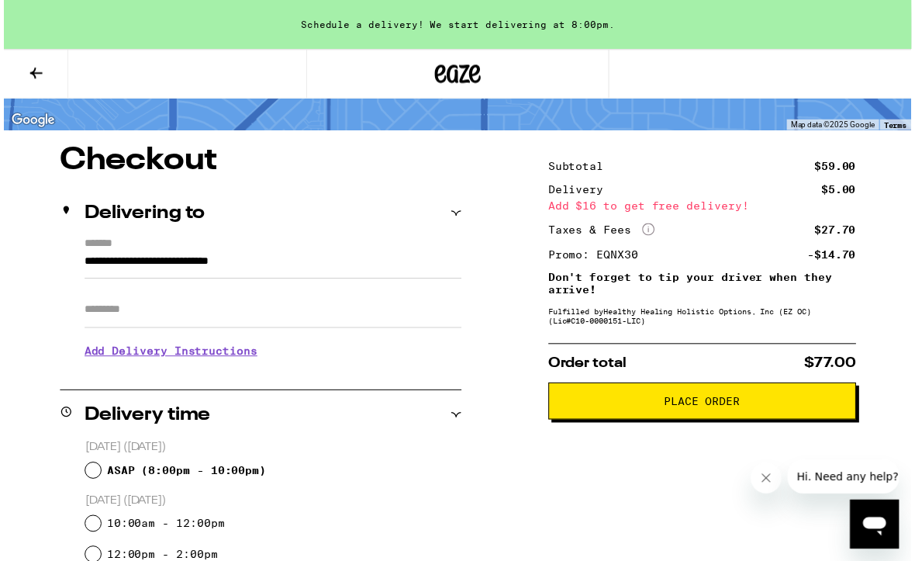
scroll to position [95, 0]
